Goal: Information Seeking & Learning: Learn about a topic

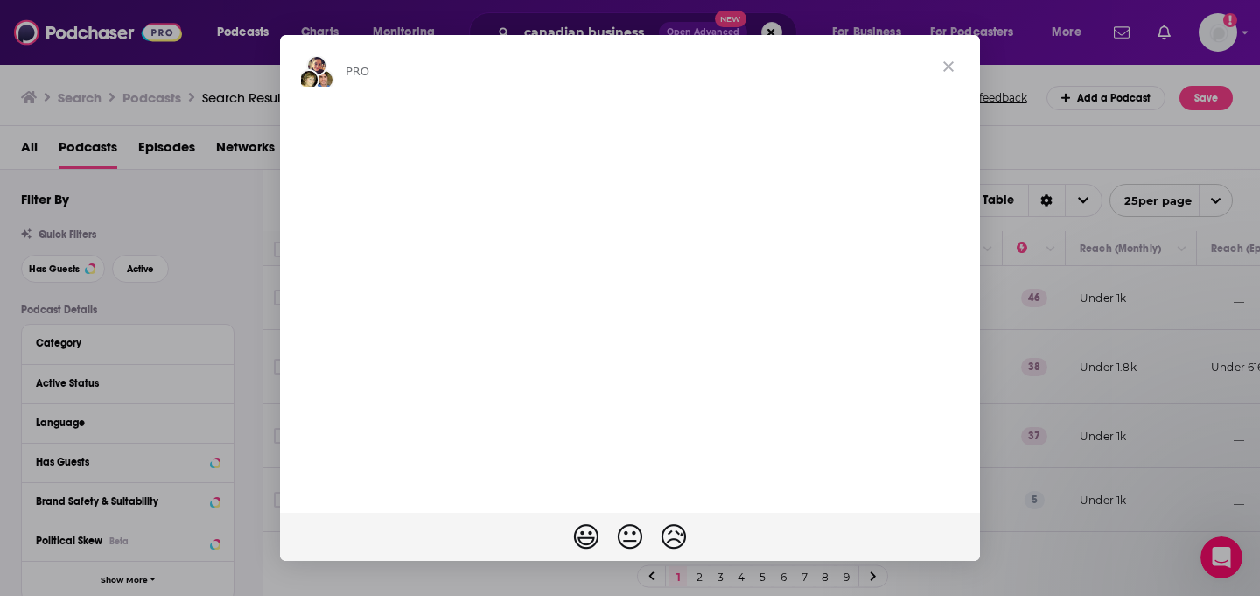
click at [949, 66] on span "Close" at bounding box center [948, 66] width 63 height 63
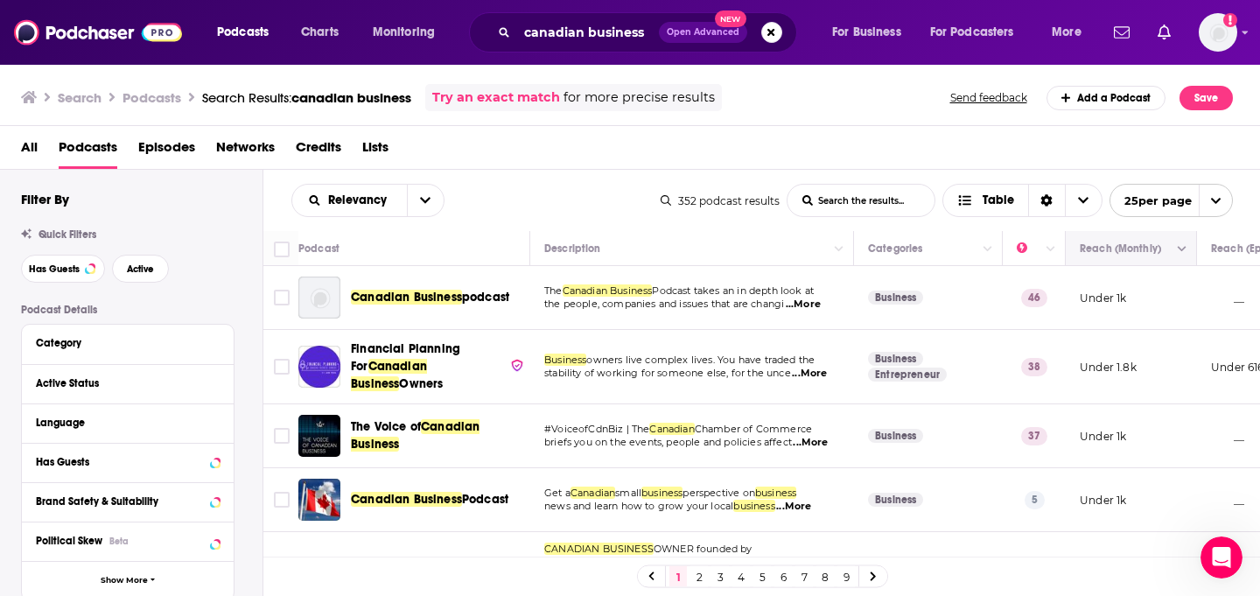
click at [1112, 250] on button "Move" at bounding box center [1129, 248] width 102 height 21
click at [1159, 250] on button "Move" at bounding box center [1129, 248] width 102 height 21
click at [1184, 253] on icon "Column Actions" at bounding box center [1182, 249] width 9 height 10
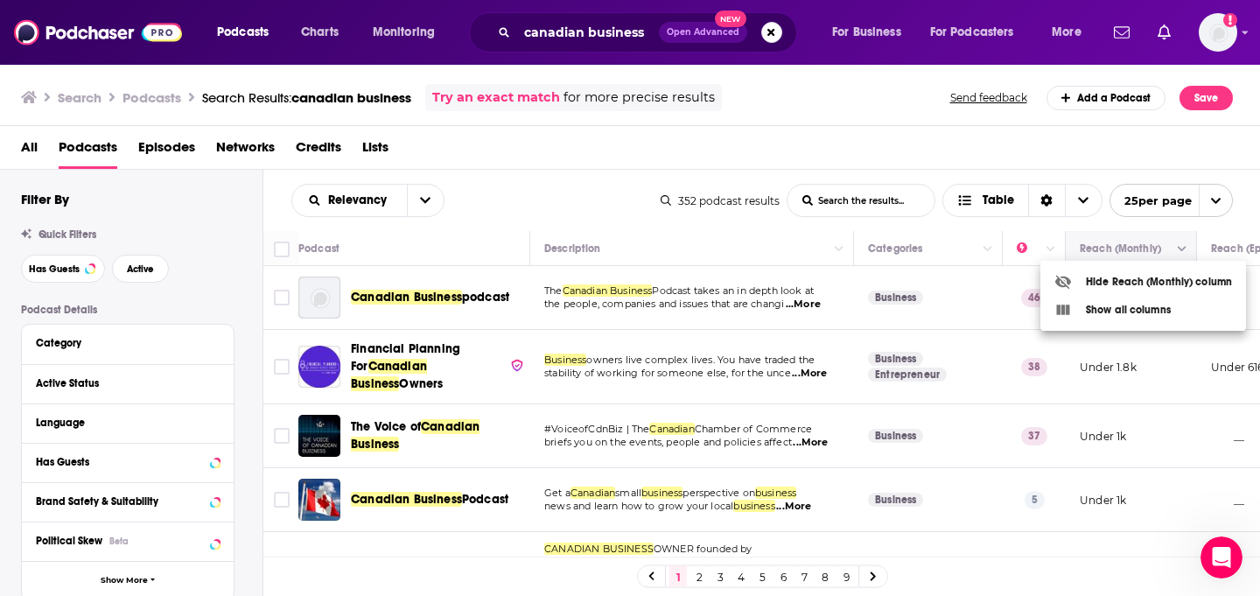
click at [1184, 253] on div at bounding box center [630, 298] width 1260 height 596
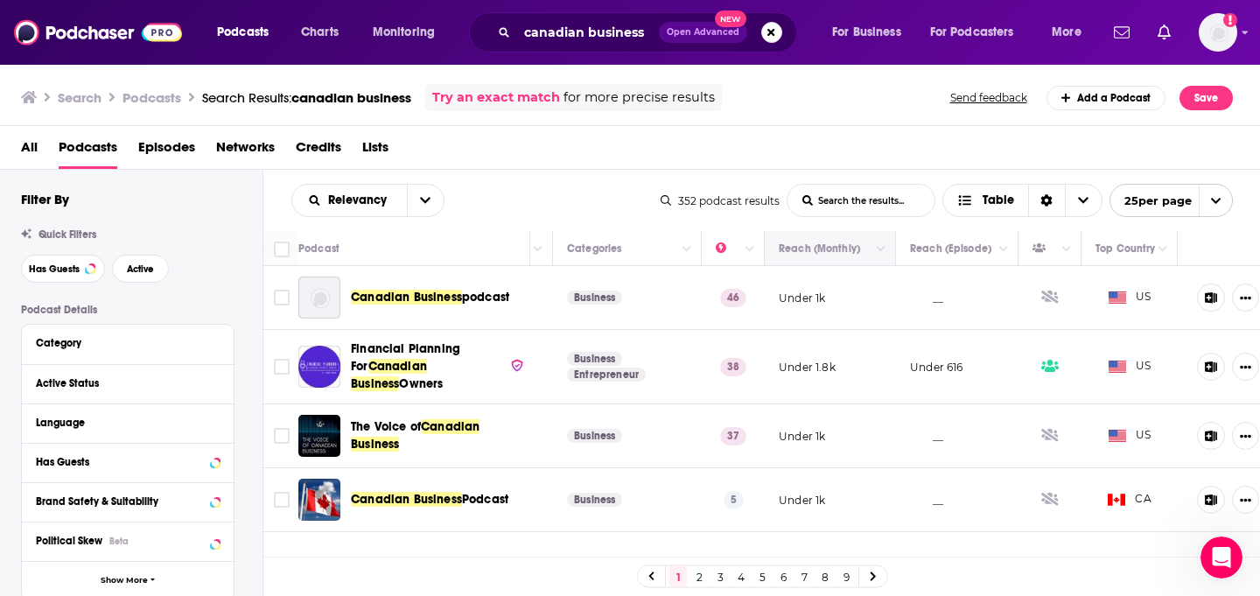
scroll to position [0, 318]
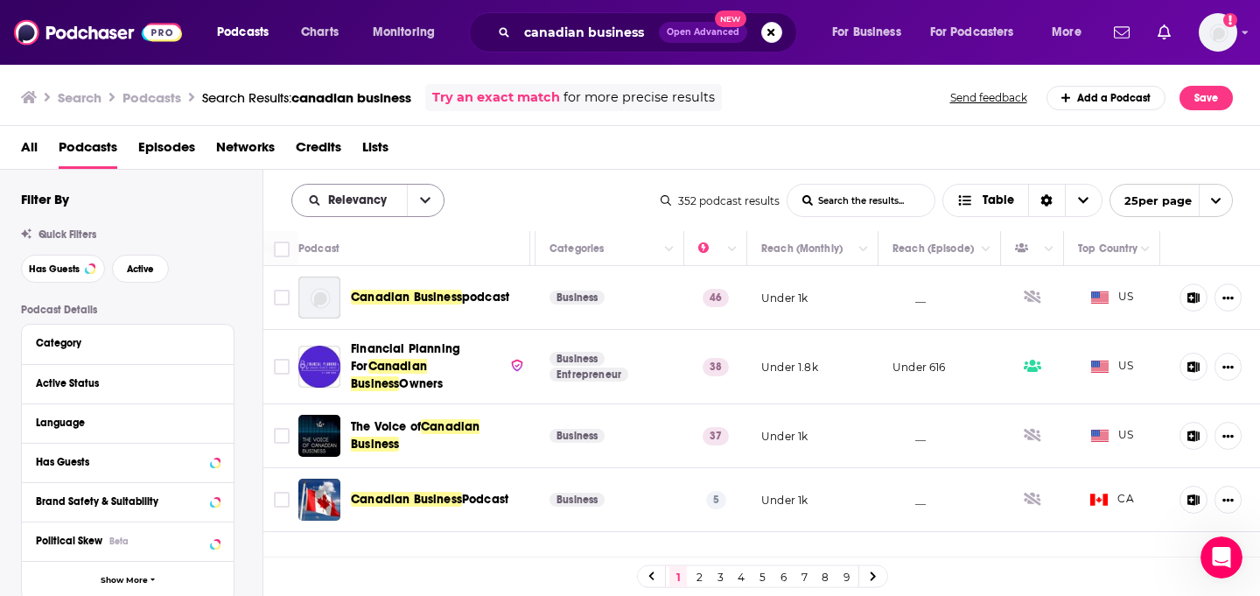
click at [420, 198] on icon "open menu" at bounding box center [425, 200] width 10 height 12
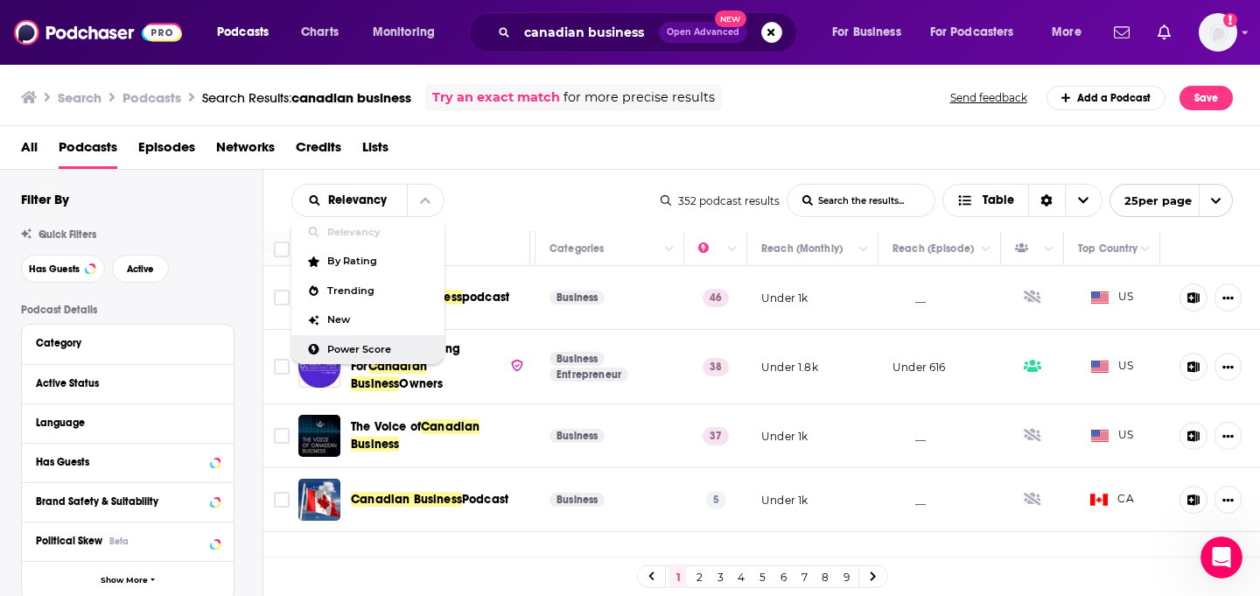
click at [362, 353] on span "Power Score" at bounding box center [378, 350] width 103 height 10
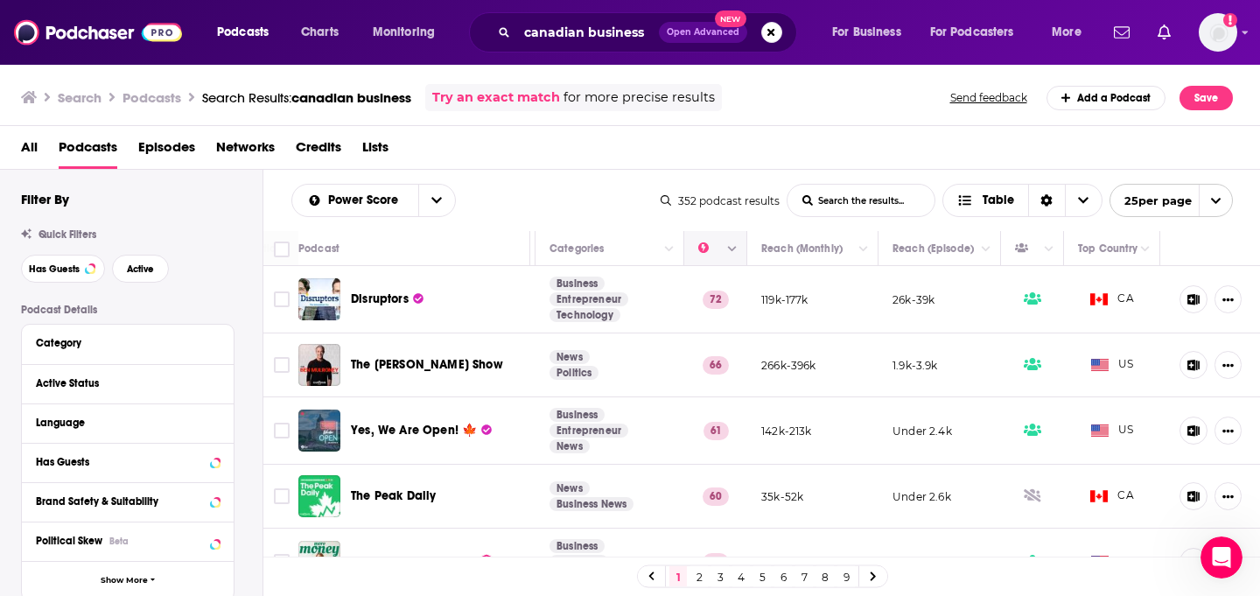
click at [709, 250] on icon "Move" at bounding box center [714, 248] width 14 height 5
click at [732, 251] on icon "Column Actions" at bounding box center [732, 249] width 9 height 5
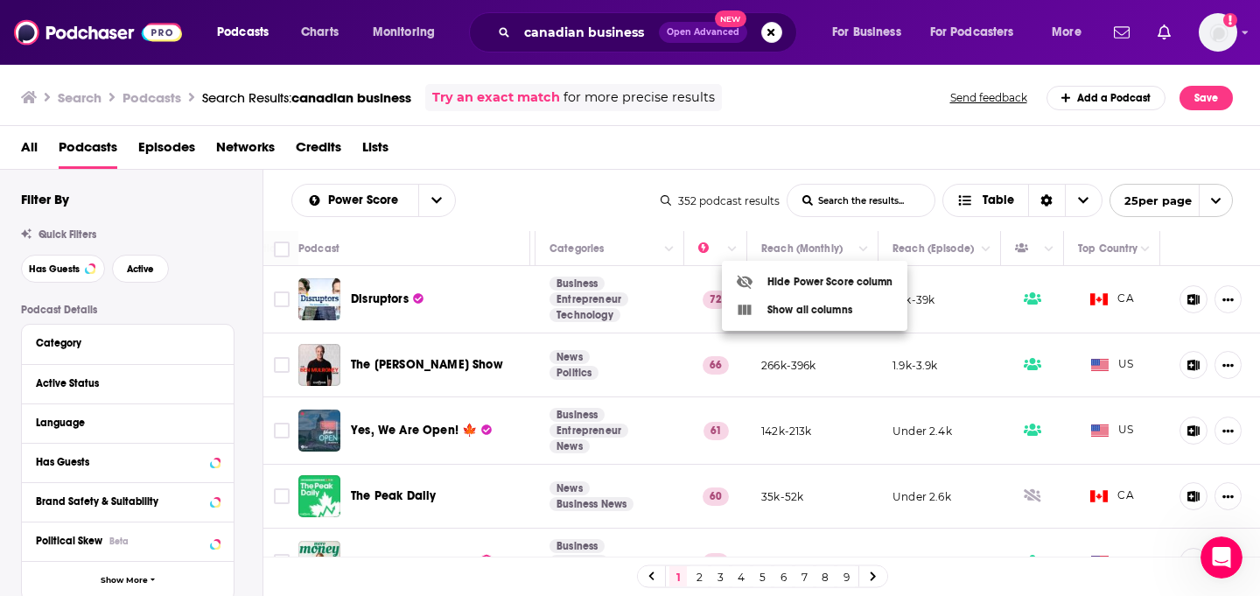
click at [773, 310] on div "Show all columns" at bounding box center [794, 309] width 116 height 17
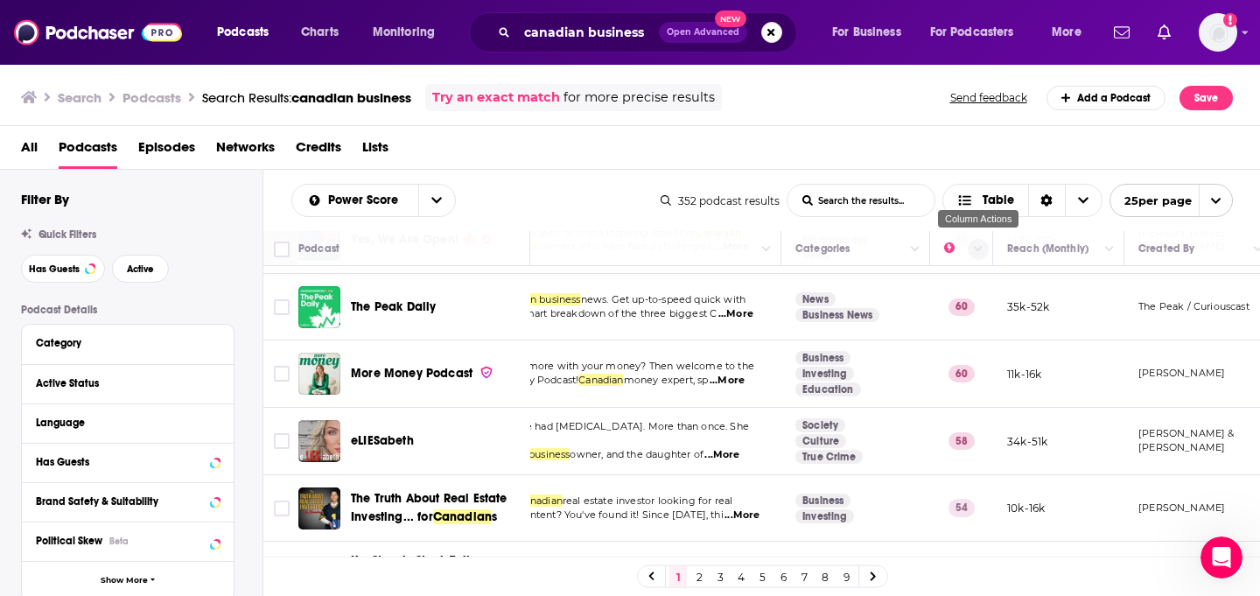
scroll to position [0, 73]
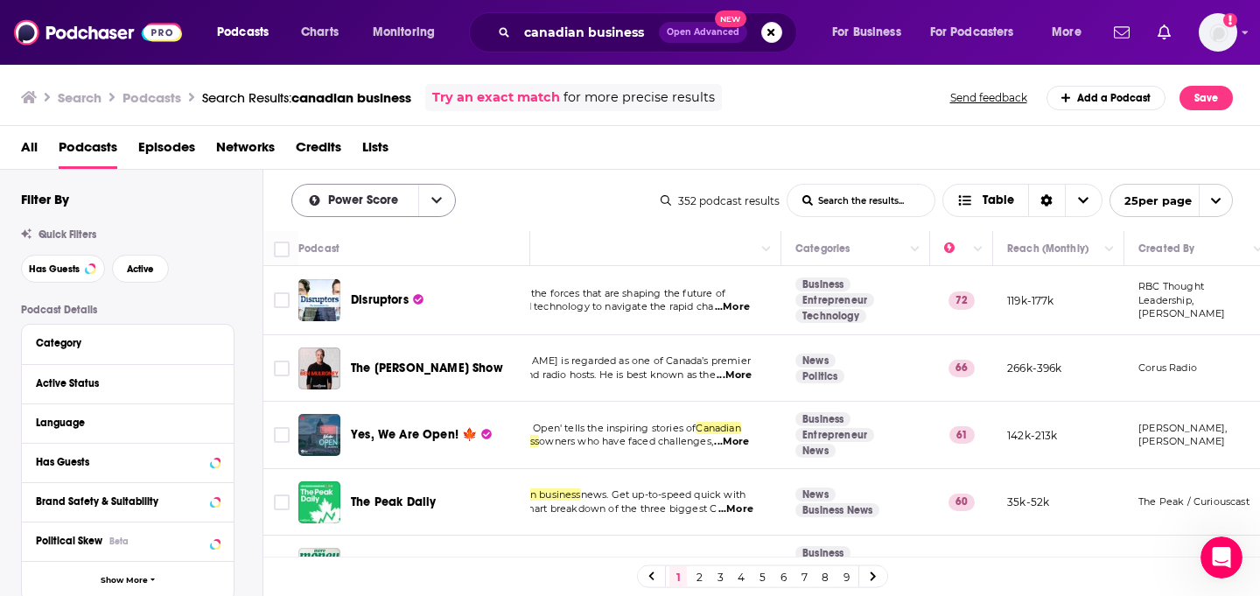
click at [408, 204] on span "Power Score" at bounding box center [355, 200] width 126 height 12
click at [393, 201] on span "Power Score" at bounding box center [366, 200] width 76 height 12
click at [581, 170] on div "Power Score List Search Input Search the results... Table 352 podcast results L…" at bounding box center [761, 200] width 997 height 61
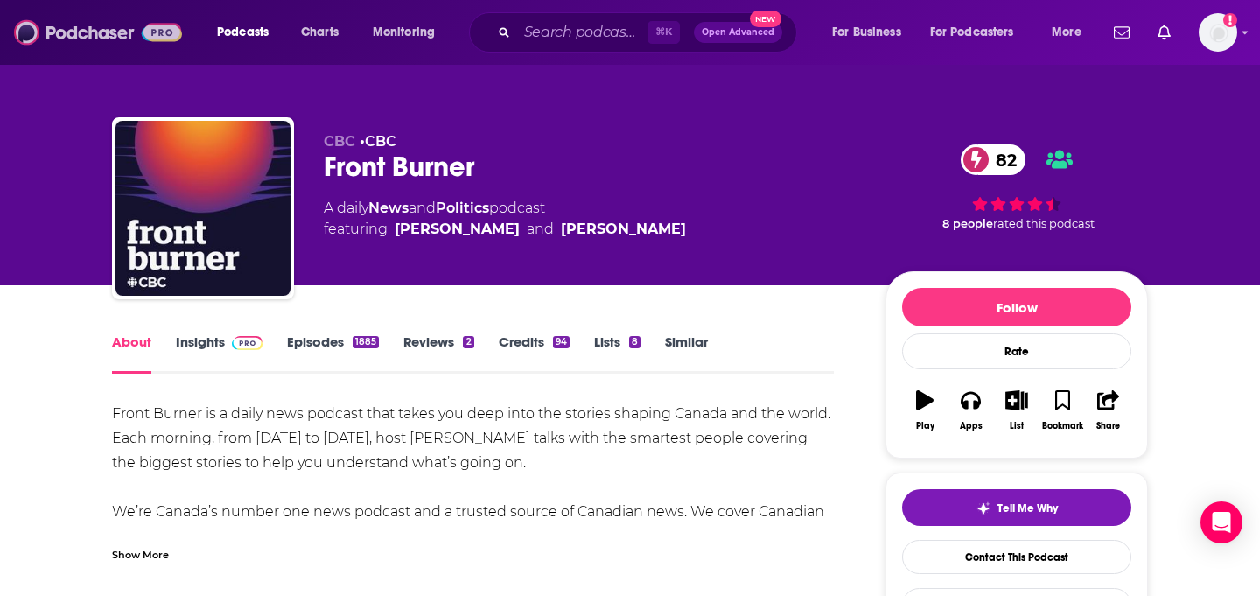
click at [100, 30] on img at bounding box center [98, 32] width 168 height 33
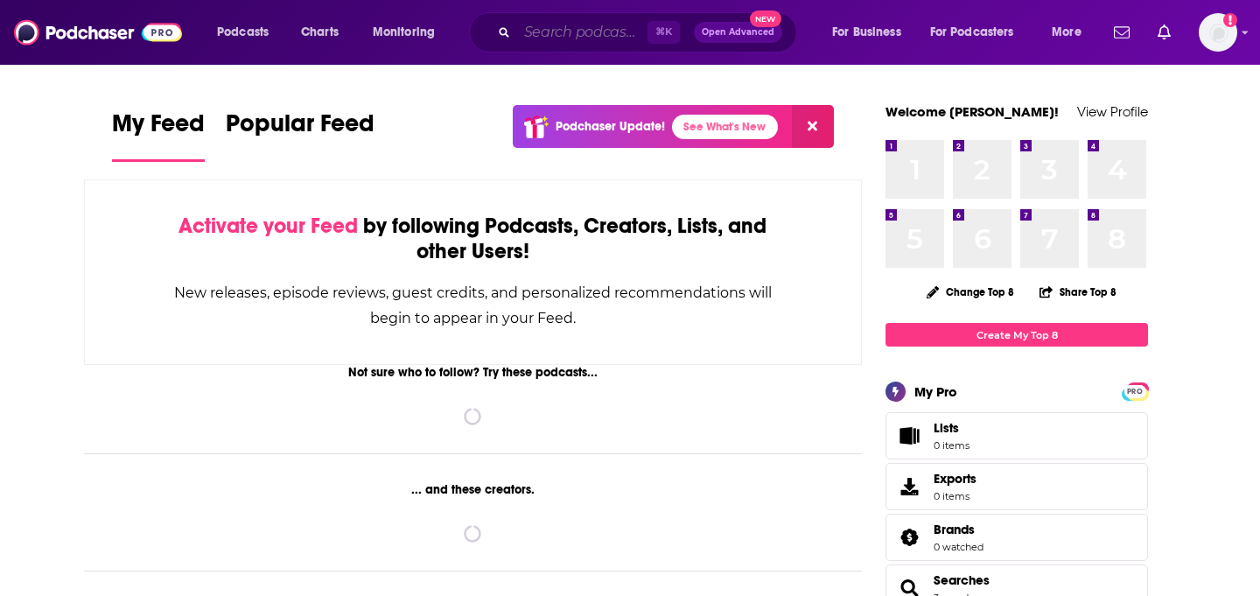
click at [548, 26] on input "Search podcasts, credits, & more..." at bounding box center [582, 32] width 130 height 28
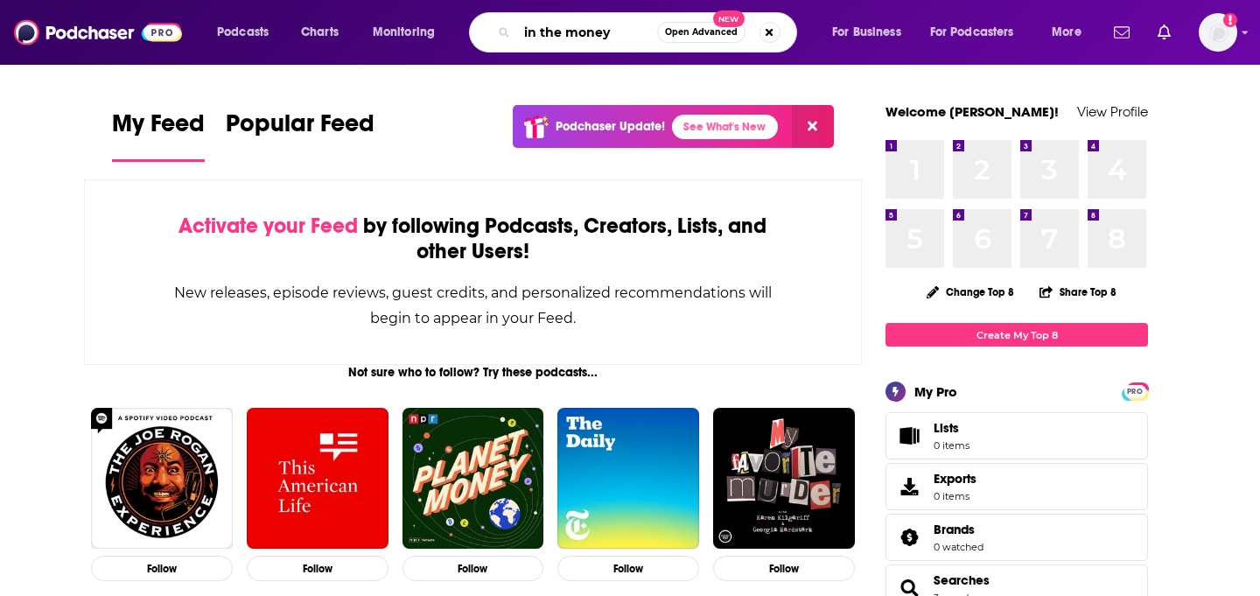
type input "in the money"
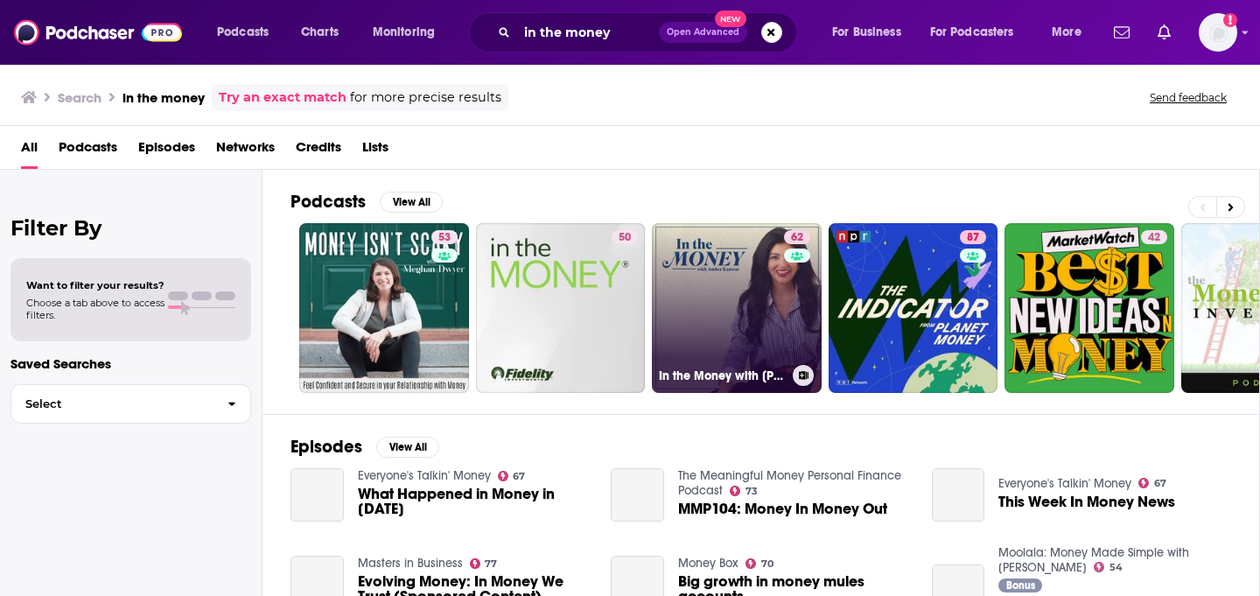
click at [726, 313] on link "62 In the Money with Amber Kanwar" at bounding box center [737, 308] width 170 height 170
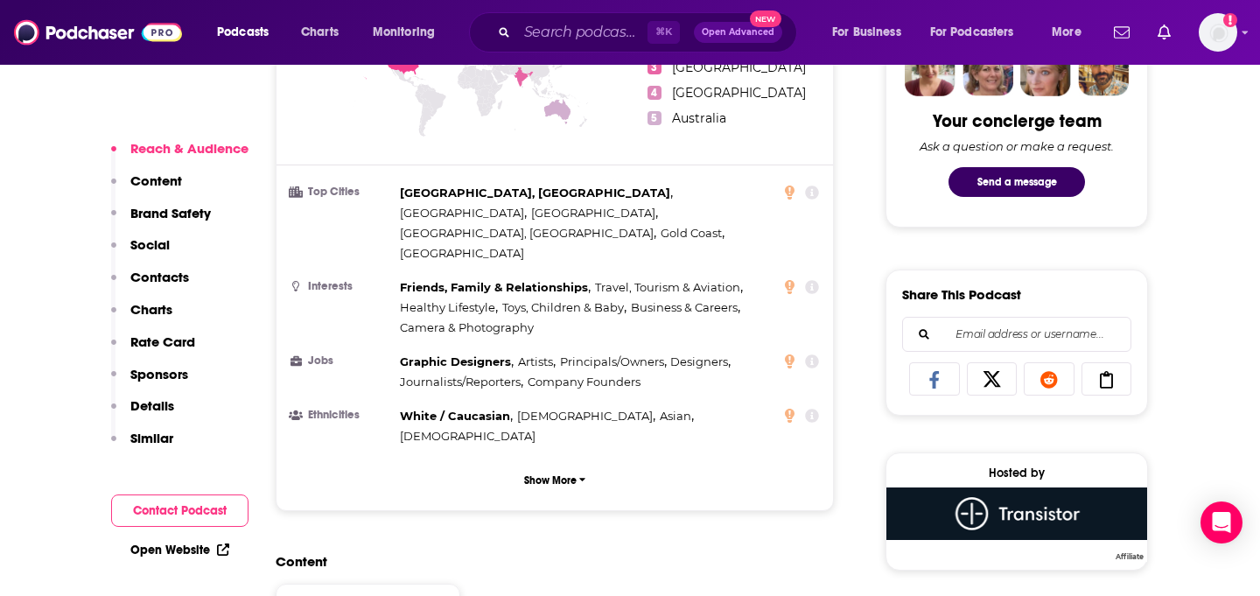
scroll to position [892, 0]
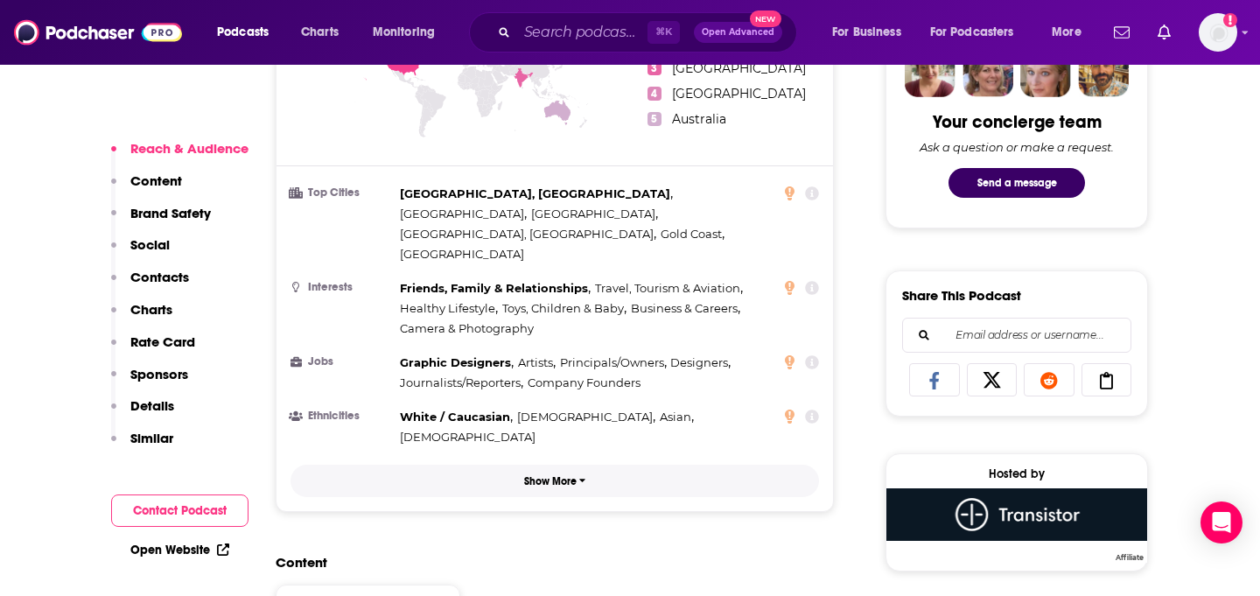
click at [568, 475] on p "Show More" at bounding box center [550, 481] width 52 height 12
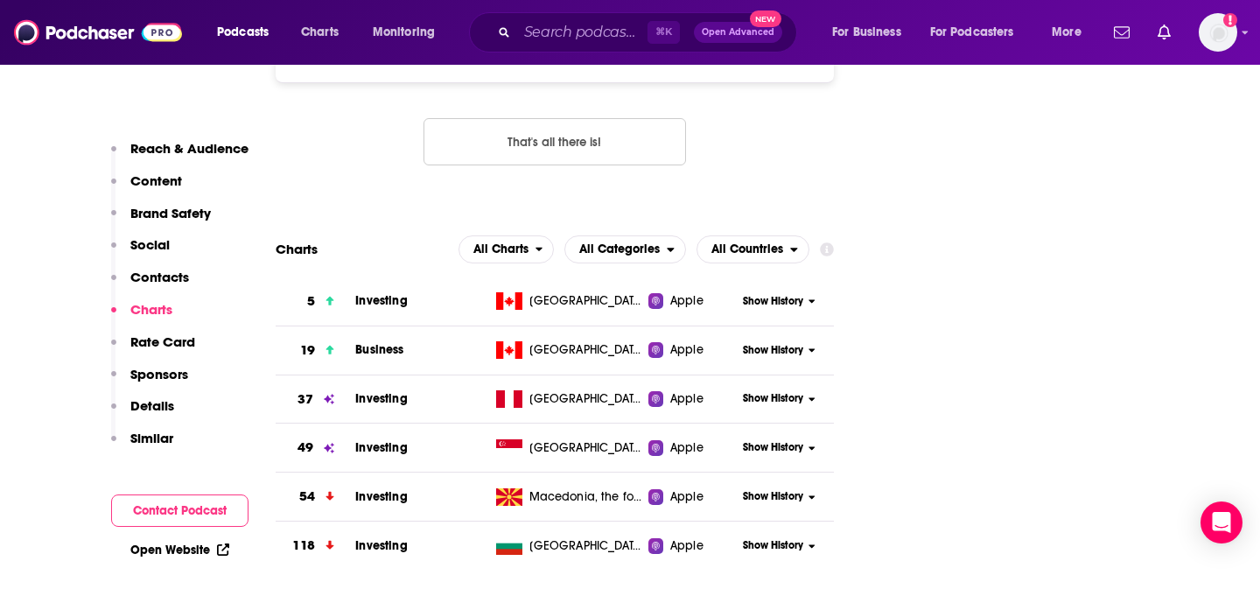
scroll to position [2124, 0]
click at [376, 292] on span "Investing" at bounding box center [381, 299] width 52 height 15
click at [380, 341] on span "Business" at bounding box center [379, 348] width 48 height 15
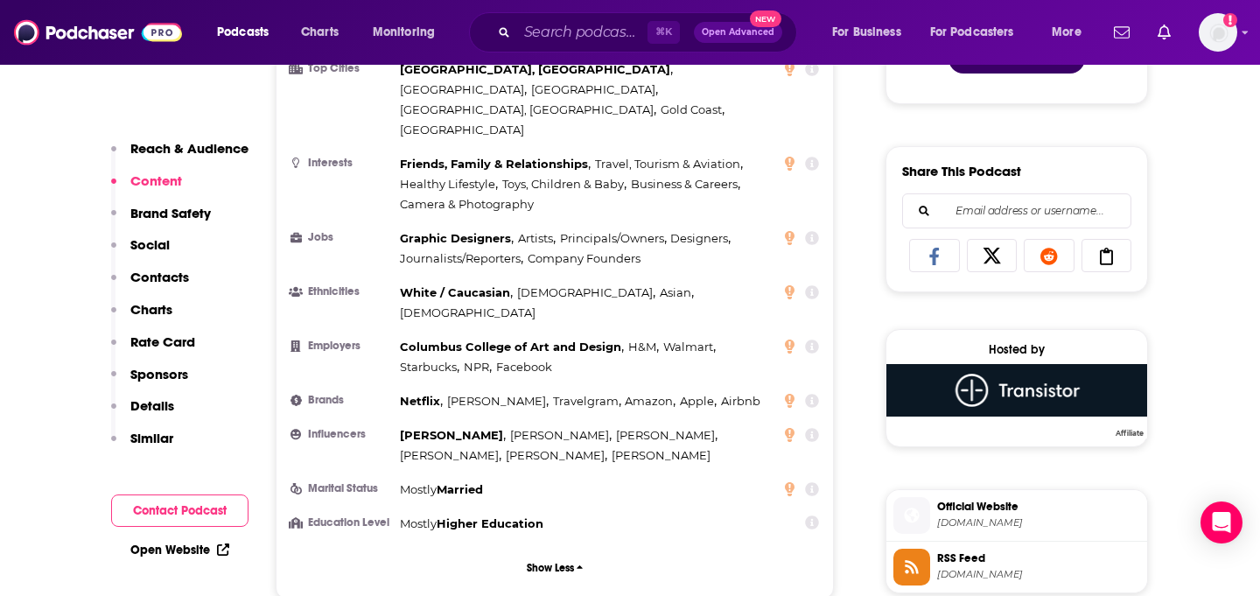
scroll to position [752, 0]
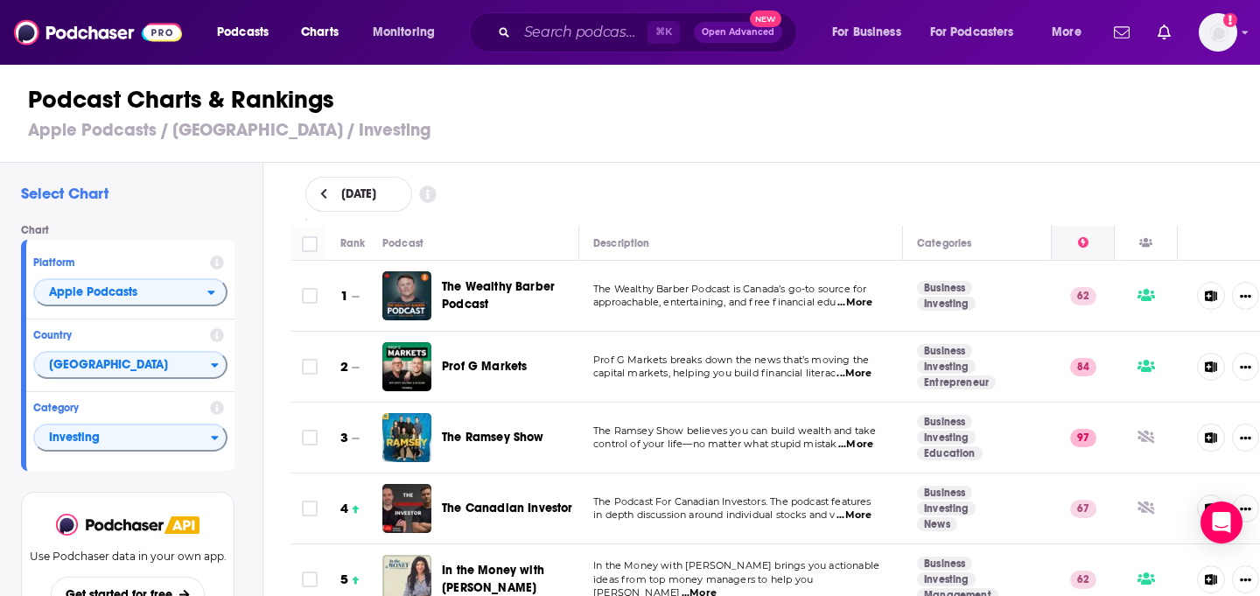
click at [1080, 242] on icon at bounding box center [1083, 242] width 10 height 10
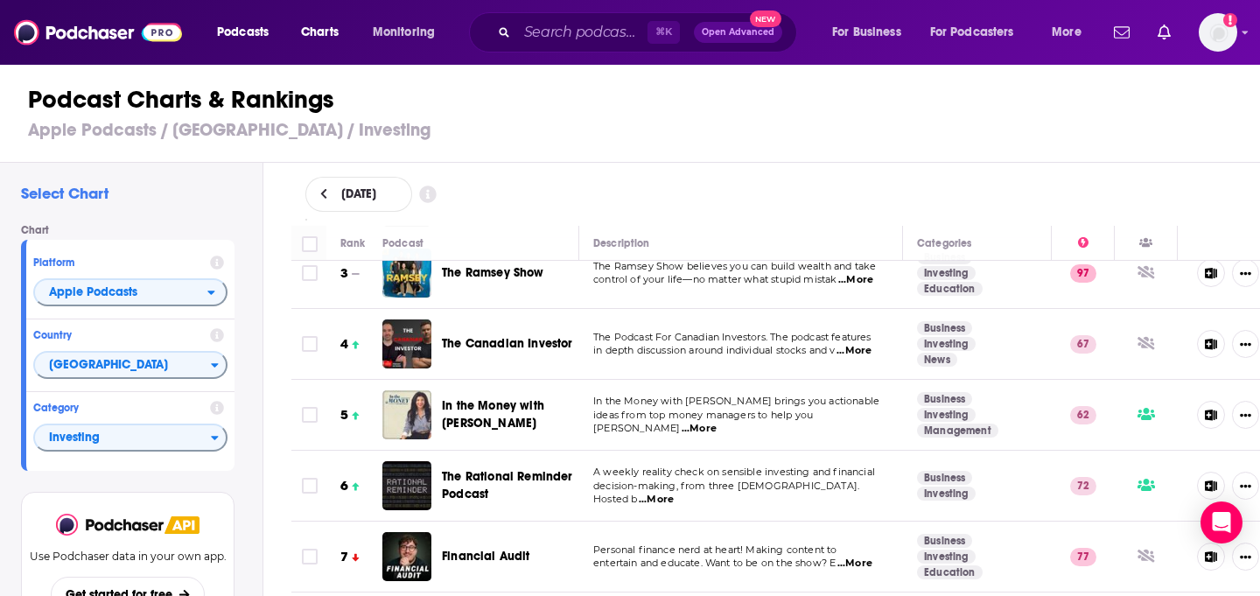
scroll to position [168, 0]
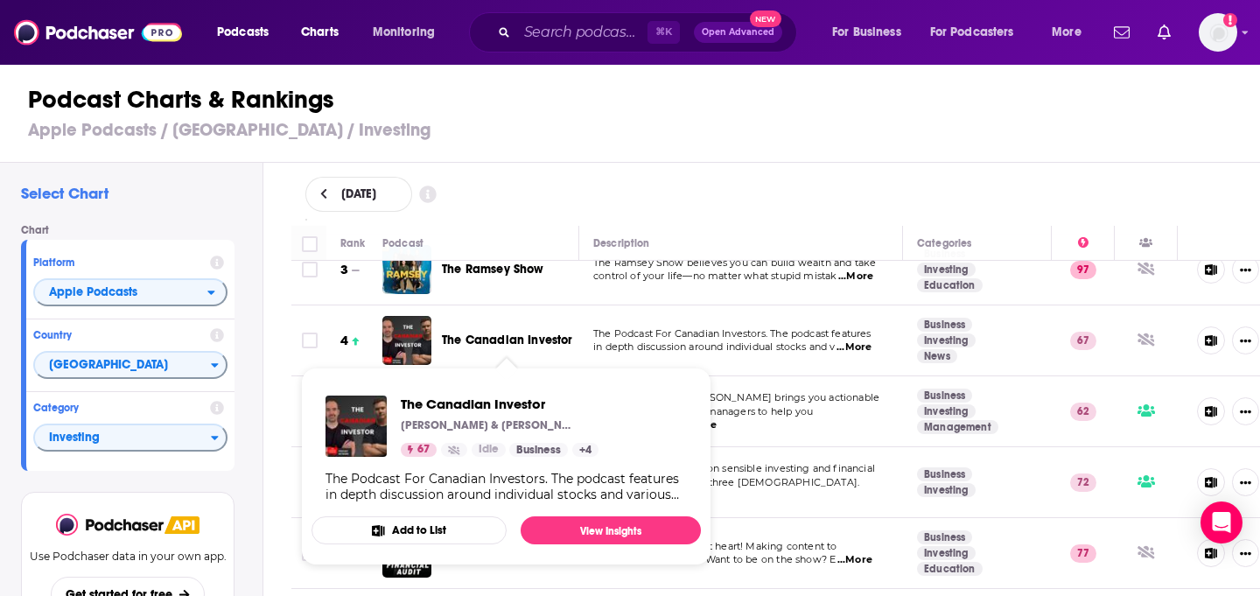
click at [508, 344] on span "The Canadian Investor" at bounding box center [507, 339] width 131 height 15
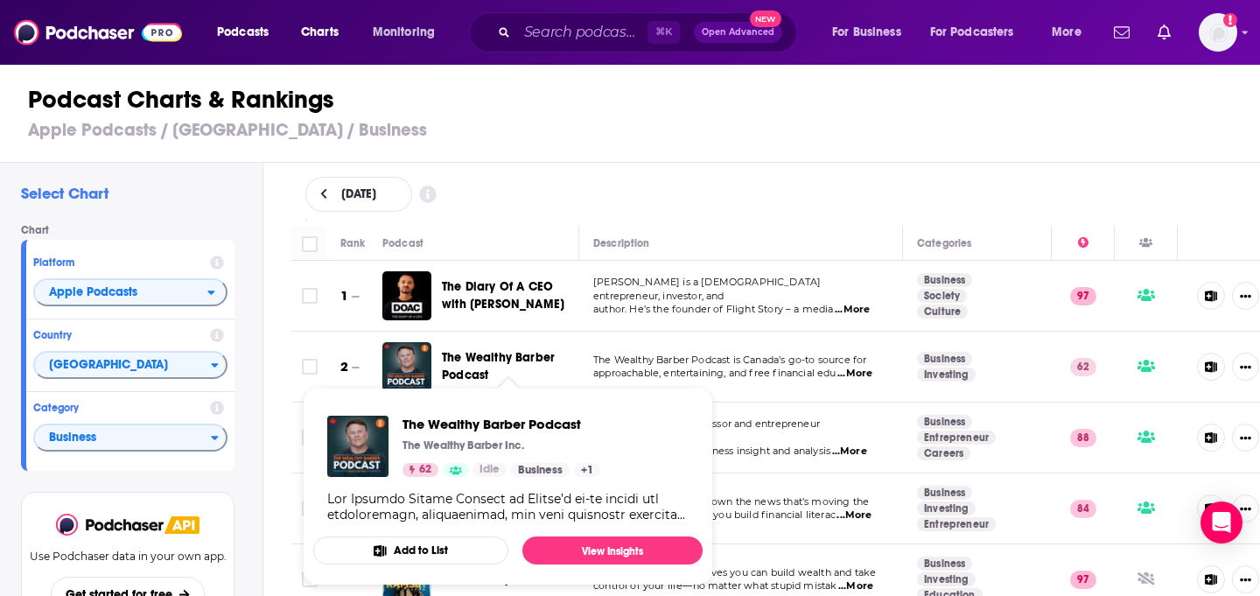
click at [486, 358] on span "The Wealthy Barber Podcast" at bounding box center [498, 366] width 113 height 32
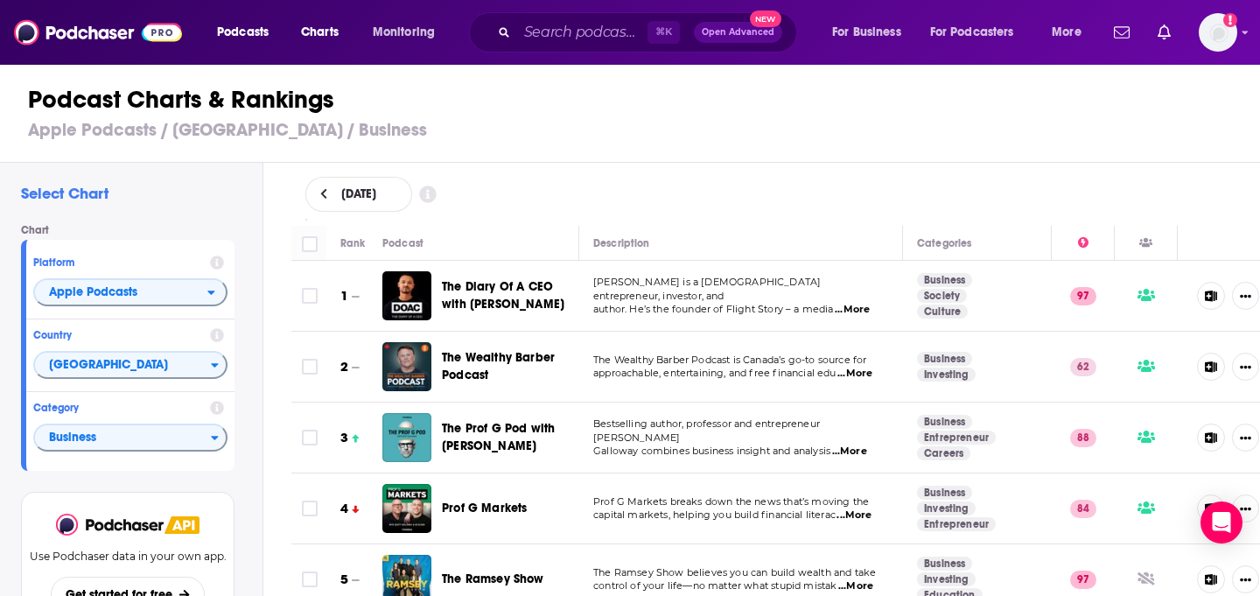
click at [730, 141] on div "Podcast Charts & Rankings Apple Podcasts / Canada / Business" at bounding box center [637, 113] width 1275 height 100
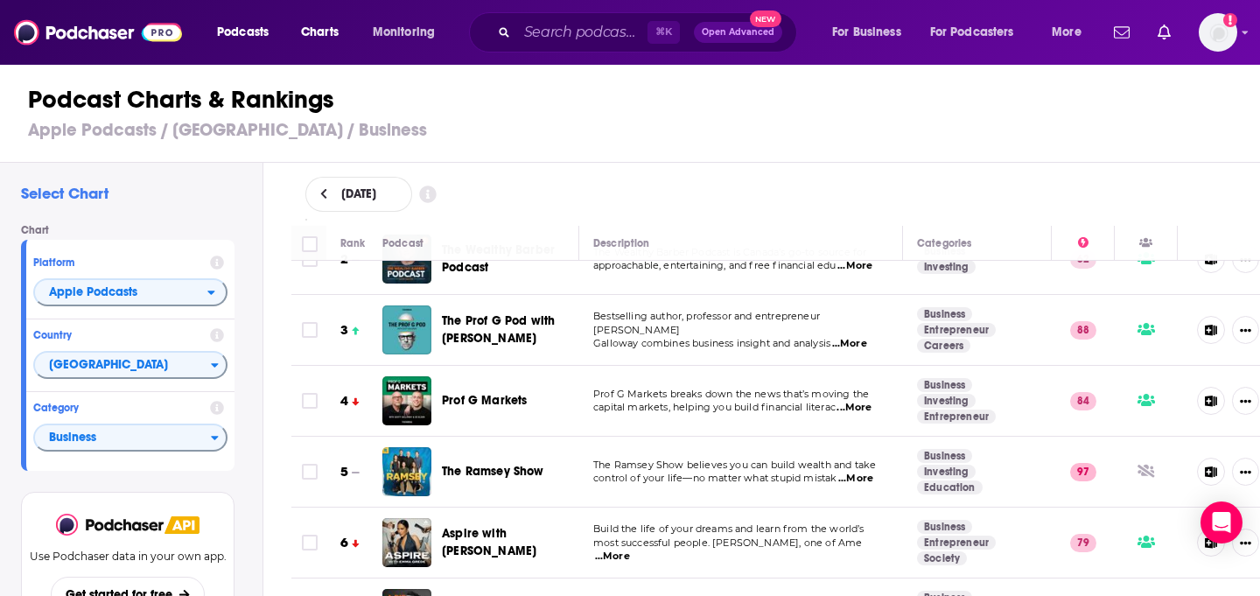
scroll to position [109, 0]
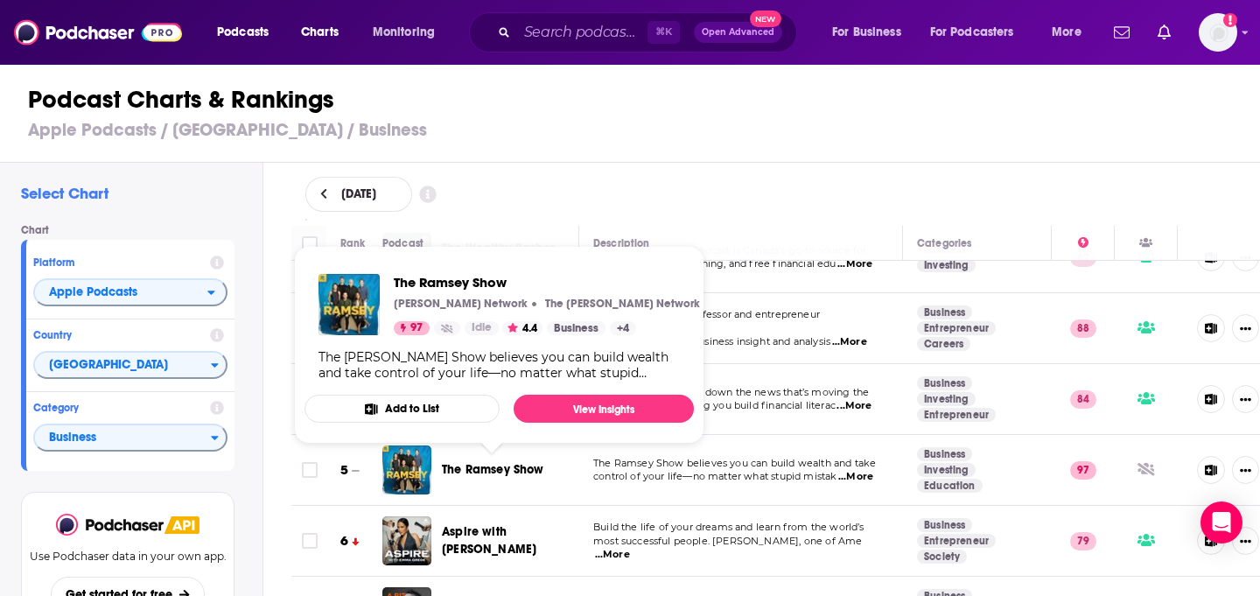
click at [521, 466] on span "The Ramsey Show" at bounding box center [493, 469] width 102 height 15
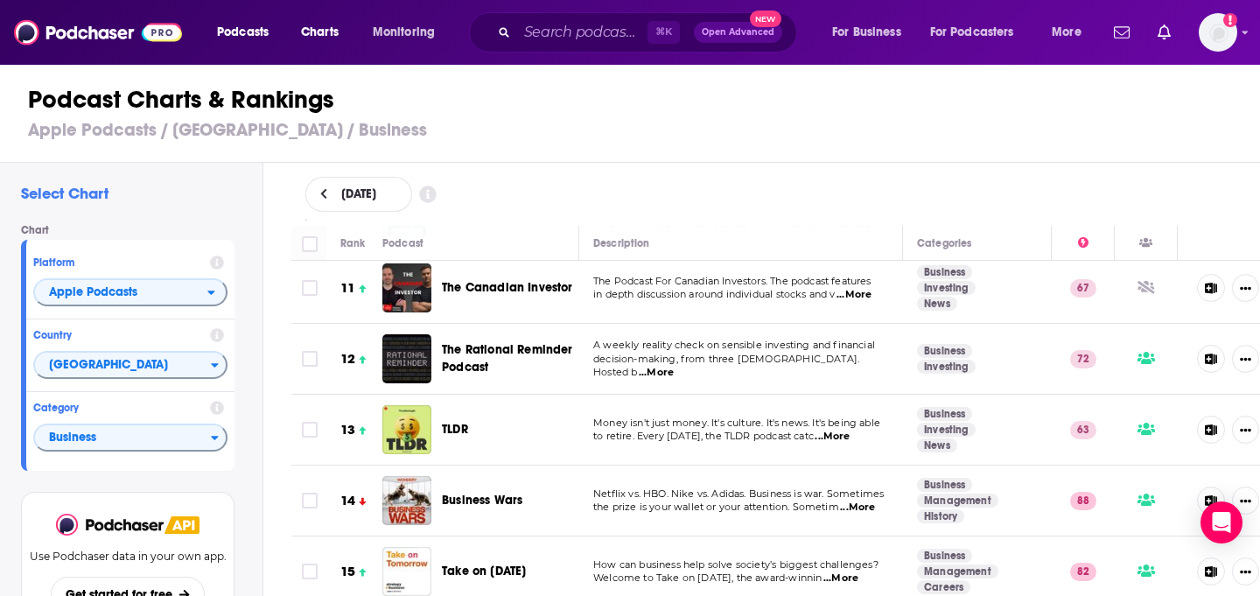
scroll to position [0, 0]
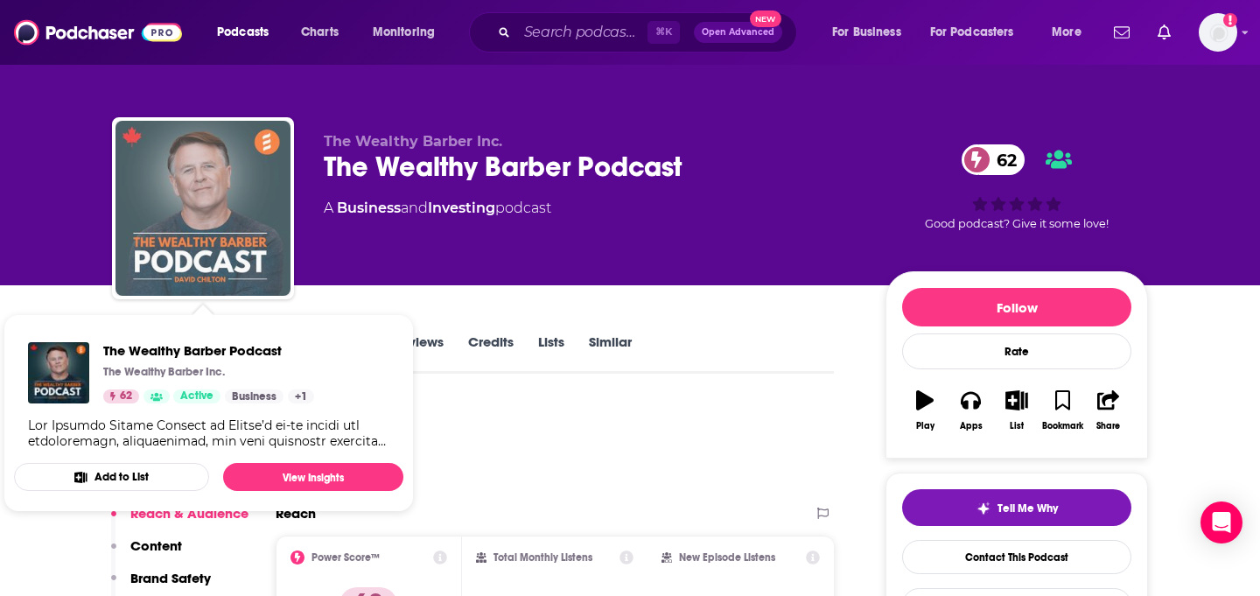
drag, startPoint x: 198, startPoint y: 218, endPoint x: -178, endPoint y: 221, distance: 375.4
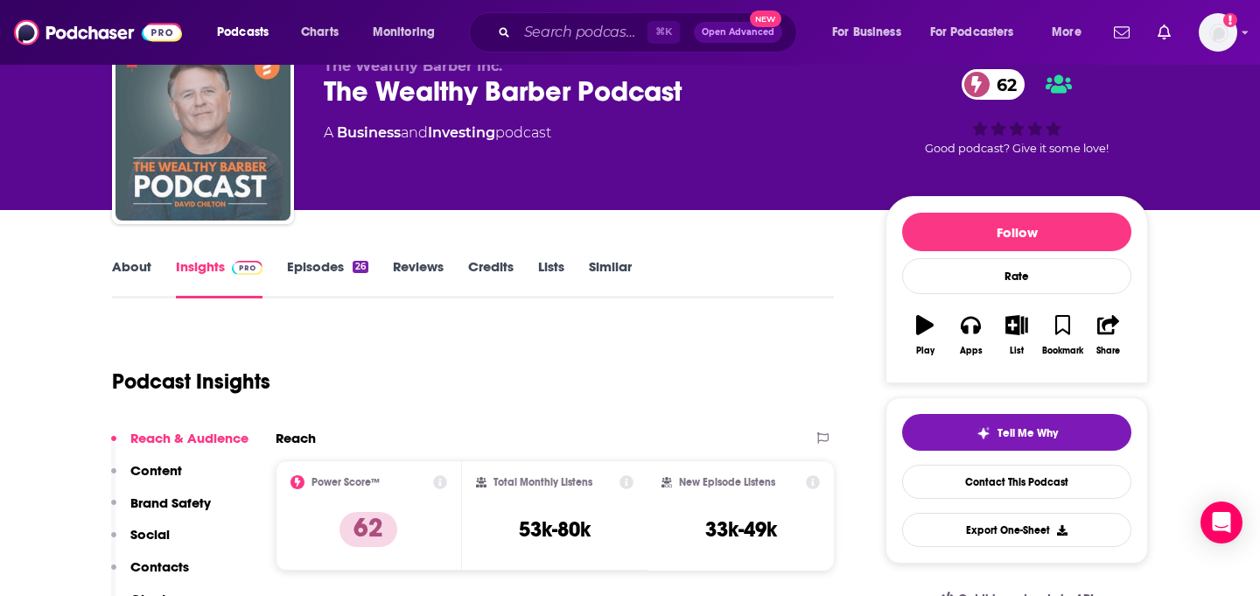
scroll to position [70, 0]
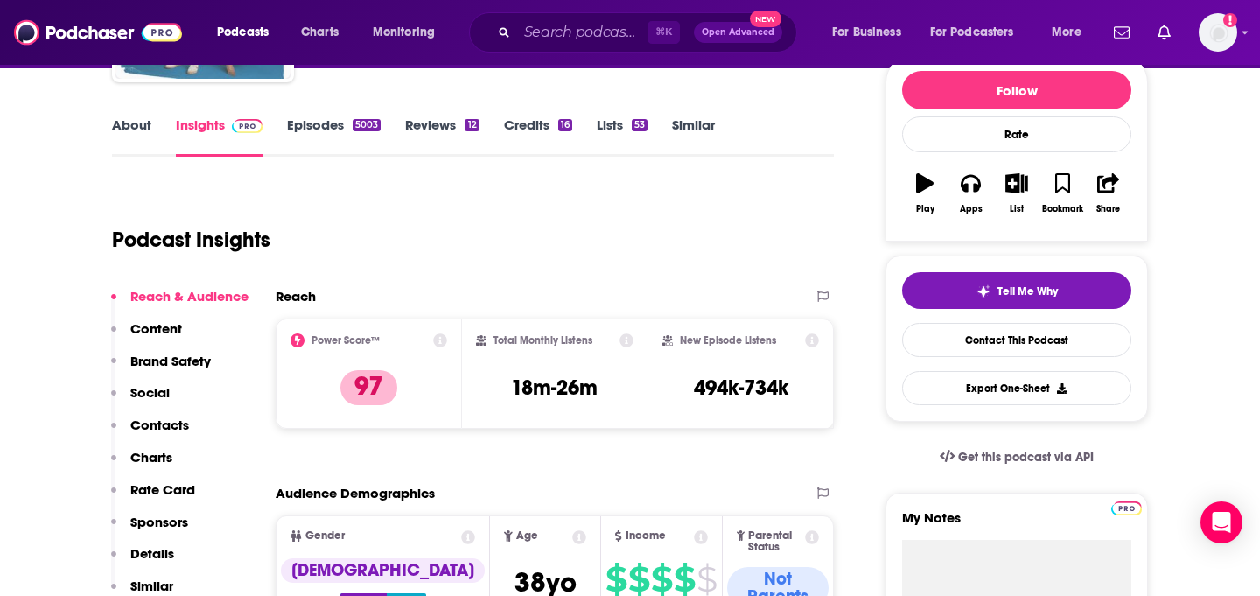
scroll to position [224, 0]
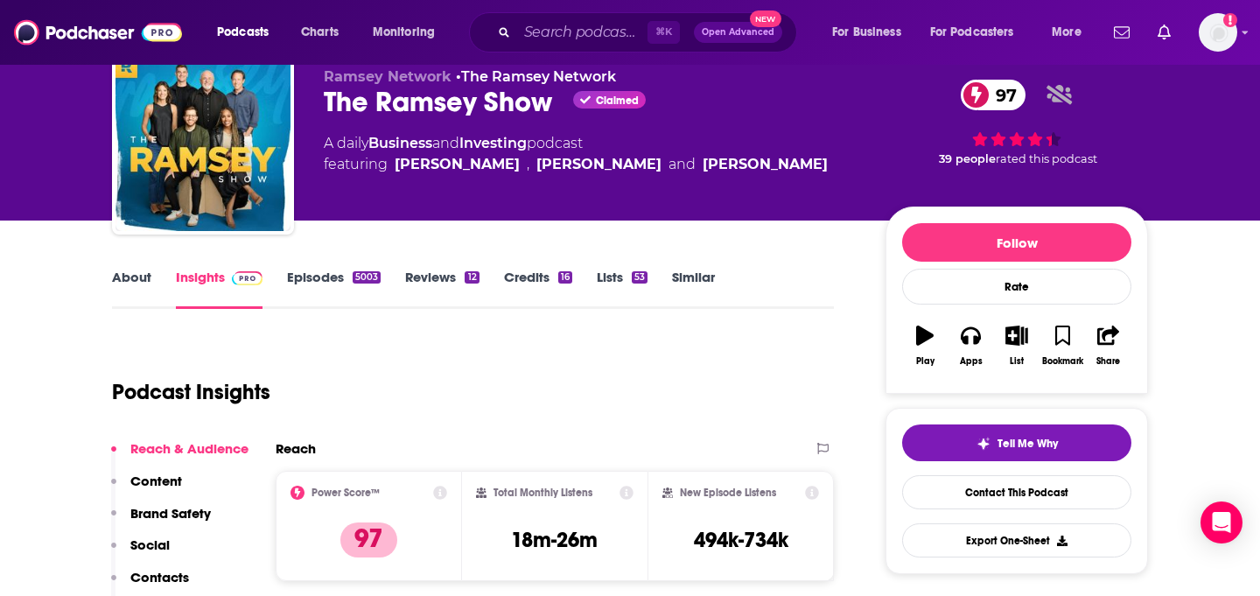
scroll to position [0, 0]
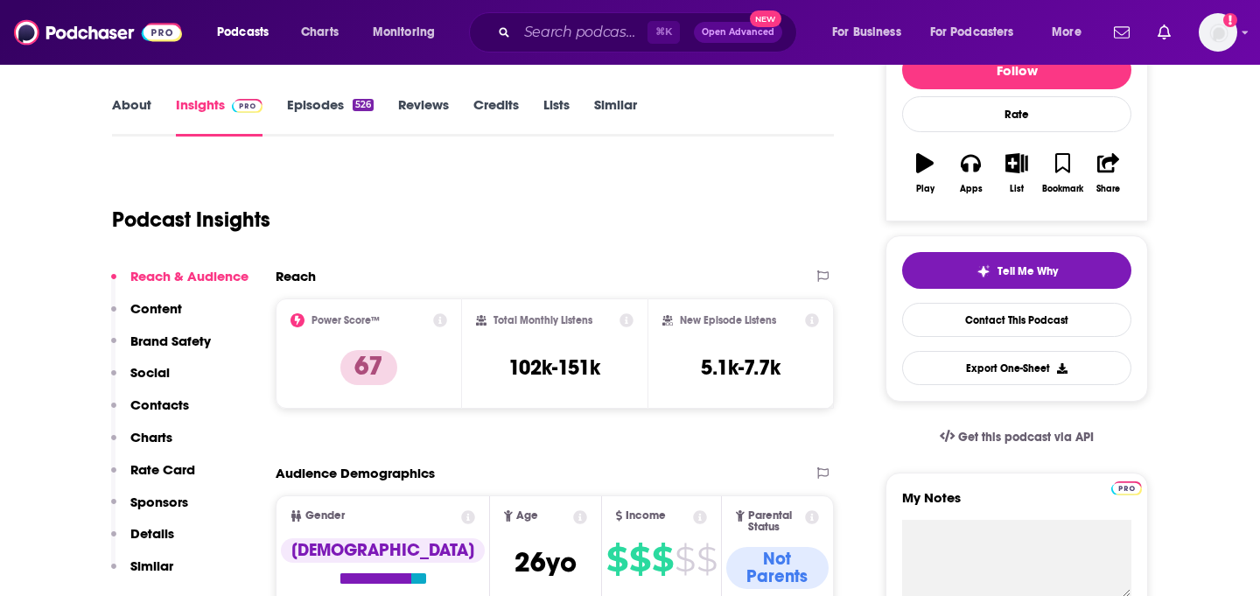
scroll to position [241, 0]
